Goal: Transaction & Acquisition: Download file/media

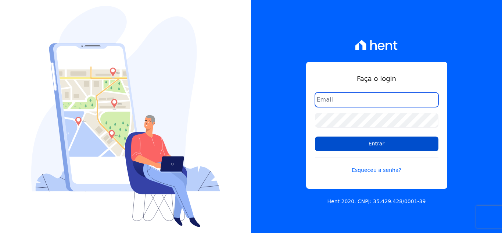
type input "[EMAIL_ADDRESS][DOMAIN_NAME]"
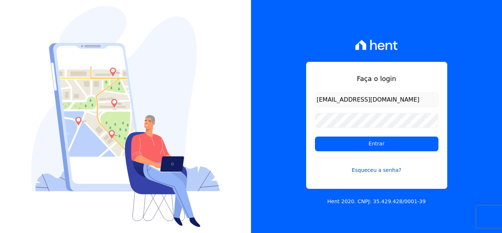
drag, startPoint x: 372, startPoint y: 148, endPoint x: 373, endPoint y: 158, distance: 10.3
click at [372, 148] on input "Entrar" at bounding box center [376, 143] width 123 height 15
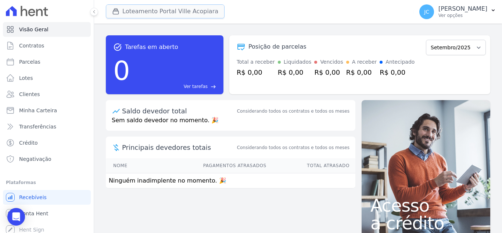
click at [166, 5] on button "Loteamento Portal Ville Acopiara" at bounding box center [165, 11] width 119 height 14
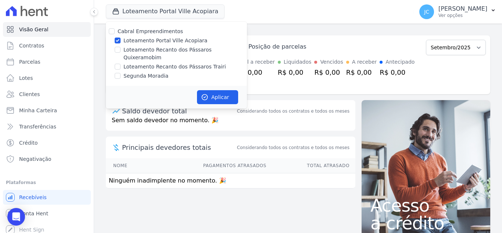
click at [148, 37] on label "Loteamento Portal Ville Acopiara" at bounding box center [165, 41] width 84 height 8
click at [121, 37] on input "Loteamento Portal Ville Acopiara" at bounding box center [118, 40] width 6 height 6
checkbox input "false"
click at [151, 49] on label "Loteamento Recanto dos Pássaros Quixeramobim" at bounding box center [184, 53] width 123 height 15
click at [121, 49] on input "Loteamento Recanto dos Pássaros Quixeramobim" at bounding box center [118, 50] width 6 height 6
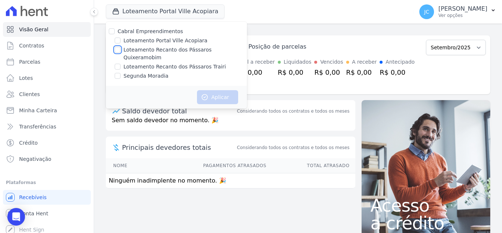
checkbox input "true"
click at [223, 96] on button "Aplicar" at bounding box center [217, 97] width 41 height 14
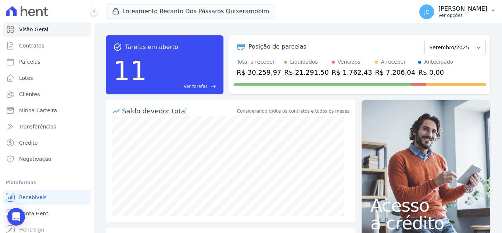
click at [472, 13] on p "Ver opções" at bounding box center [462, 15] width 49 height 6
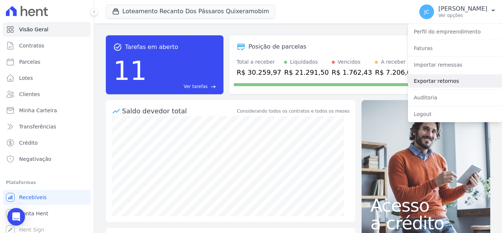
drag, startPoint x: 440, startPoint y: 79, endPoint x: 358, endPoint y: 155, distance: 111.8
click at [441, 79] on link "Exportar retornos" at bounding box center [455, 80] width 94 height 13
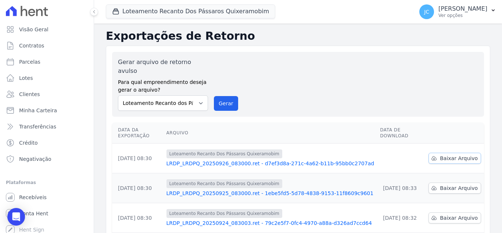
click at [449, 154] on span "Baixar Arquivo" at bounding box center [459, 157] width 38 height 7
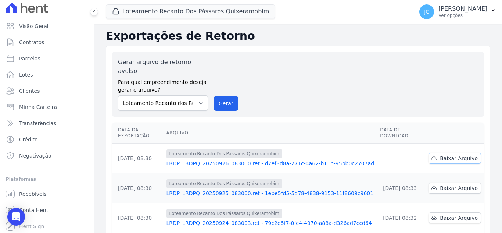
scroll to position [4, 0]
click at [172, 7] on button "Loteamento Recanto Dos Pássaros Quixeramobim" at bounding box center [190, 11] width 169 height 14
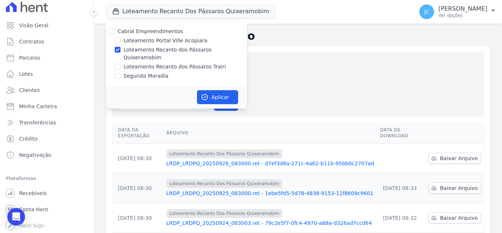
click at [135, 53] on label "Loteamento Recanto dos Pássaros Quixeramobim" at bounding box center [184, 53] width 123 height 15
click at [121, 53] on input "Loteamento Recanto dos Pássaros Quixeramobim" at bounding box center [118, 50] width 6 height 6
checkbox input "false"
click at [132, 63] on label "Loteamento Recanto dos Pássaros Trairi" at bounding box center [174, 67] width 103 height 8
click at [121, 64] on input "Loteamento Recanto dos Pássaros Trairi" at bounding box center [118, 67] width 6 height 6
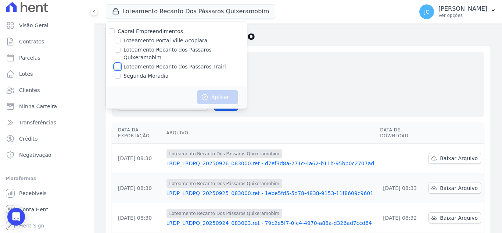
checkbox input "true"
click at [199, 90] on button "Aplicar" at bounding box center [217, 97] width 41 height 14
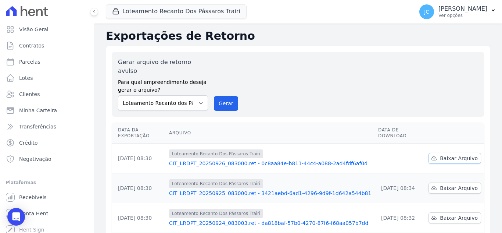
click at [447, 154] on span "Baixar Arquivo" at bounding box center [459, 157] width 38 height 7
